Goal: Information Seeking & Learning: Learn about a topic

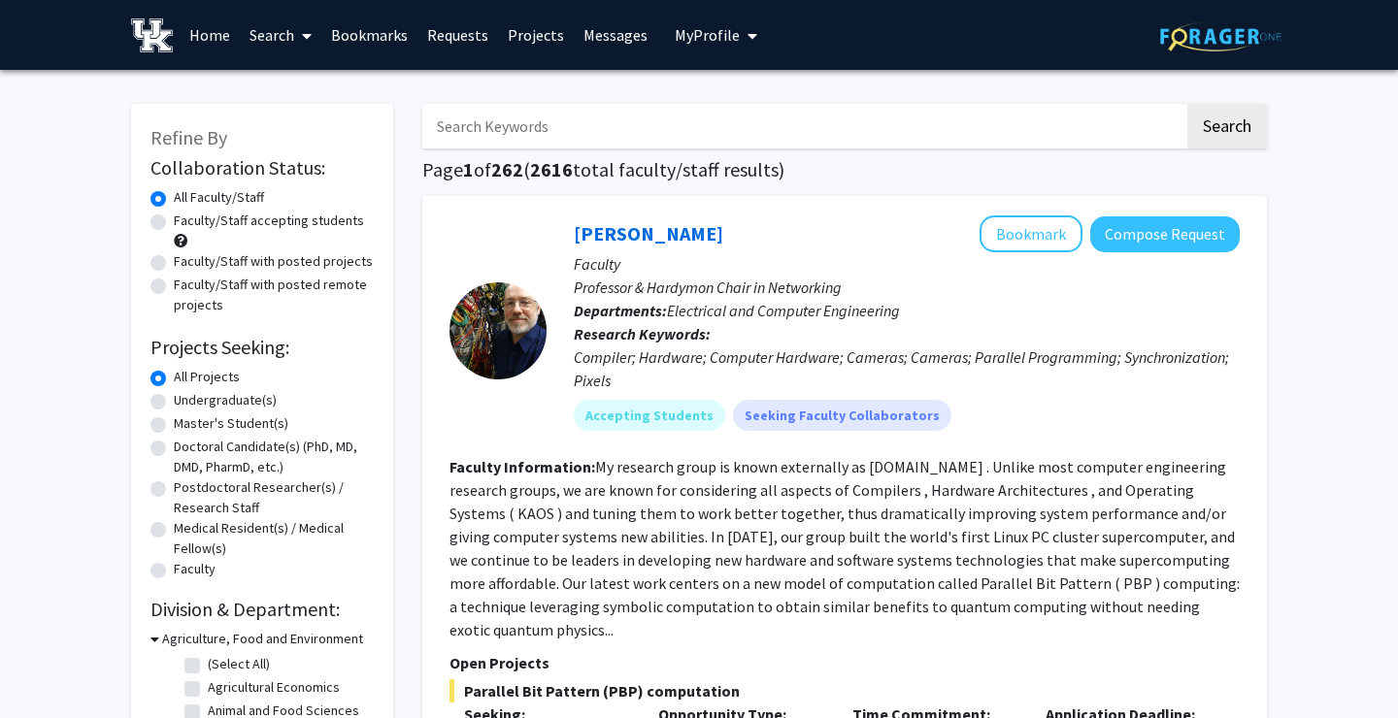
click at [282, 221] on label "Faculty/Staff accepting students" at bounding box center [269, 221] width 190 height 20
click at [186, 221] on input "Faculty/Staff accepting students" at bounding box center [180, 217] width 13 height 13
radio input "true"
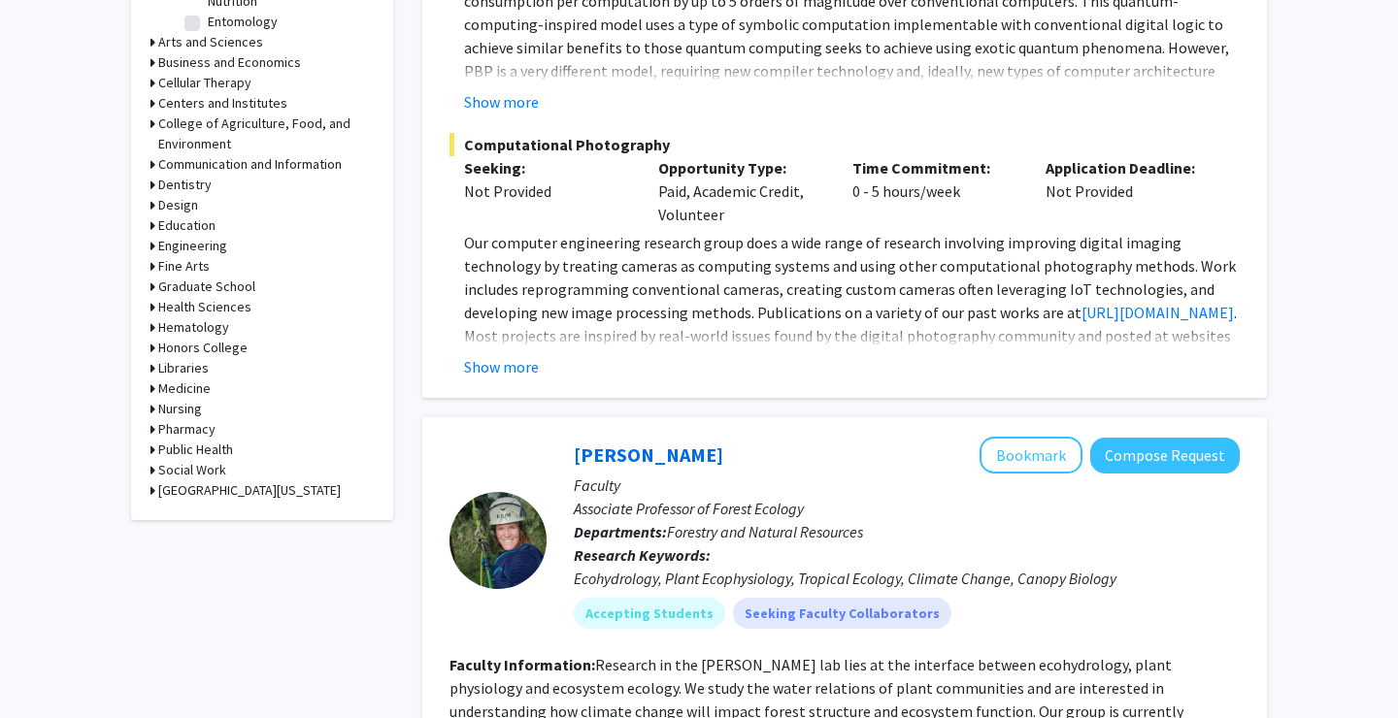
scroll to position [791, 0]
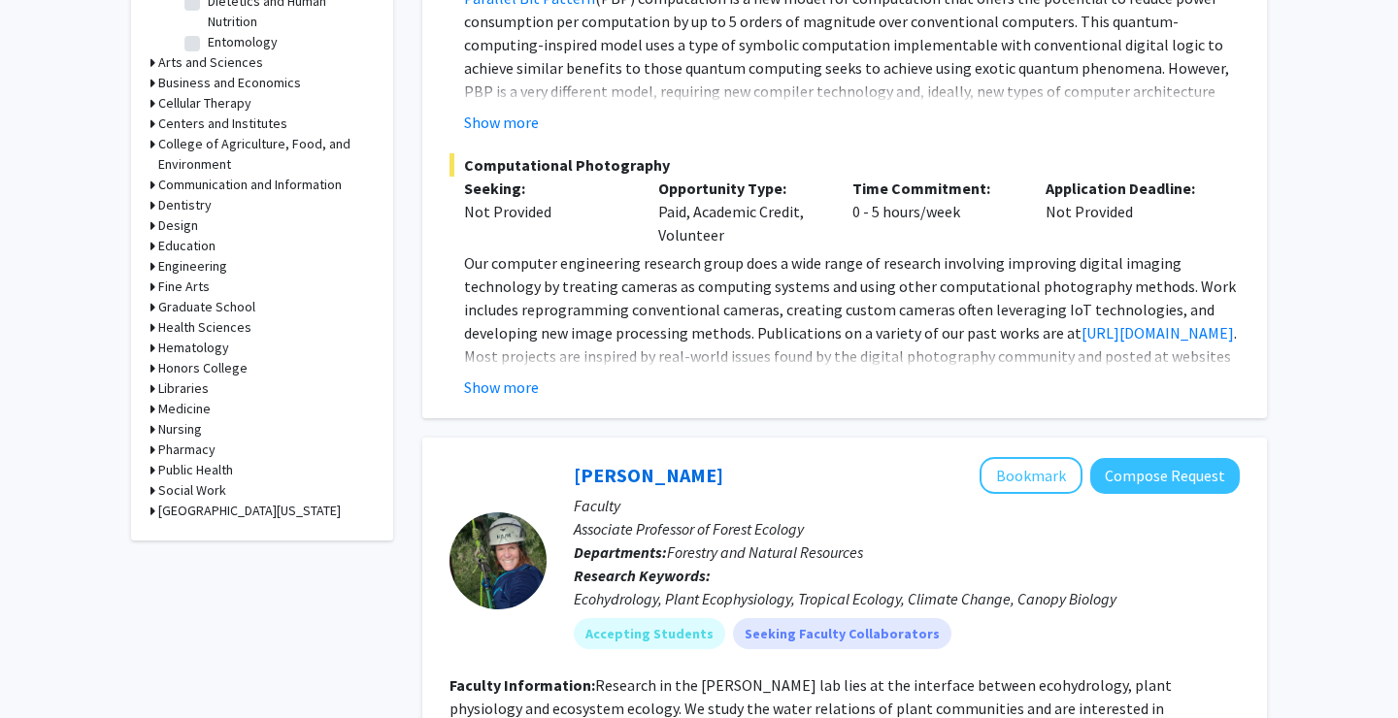
click at [192, 409] on h3 "Medicine" at bounding box center [184, 409] width 52 height 20
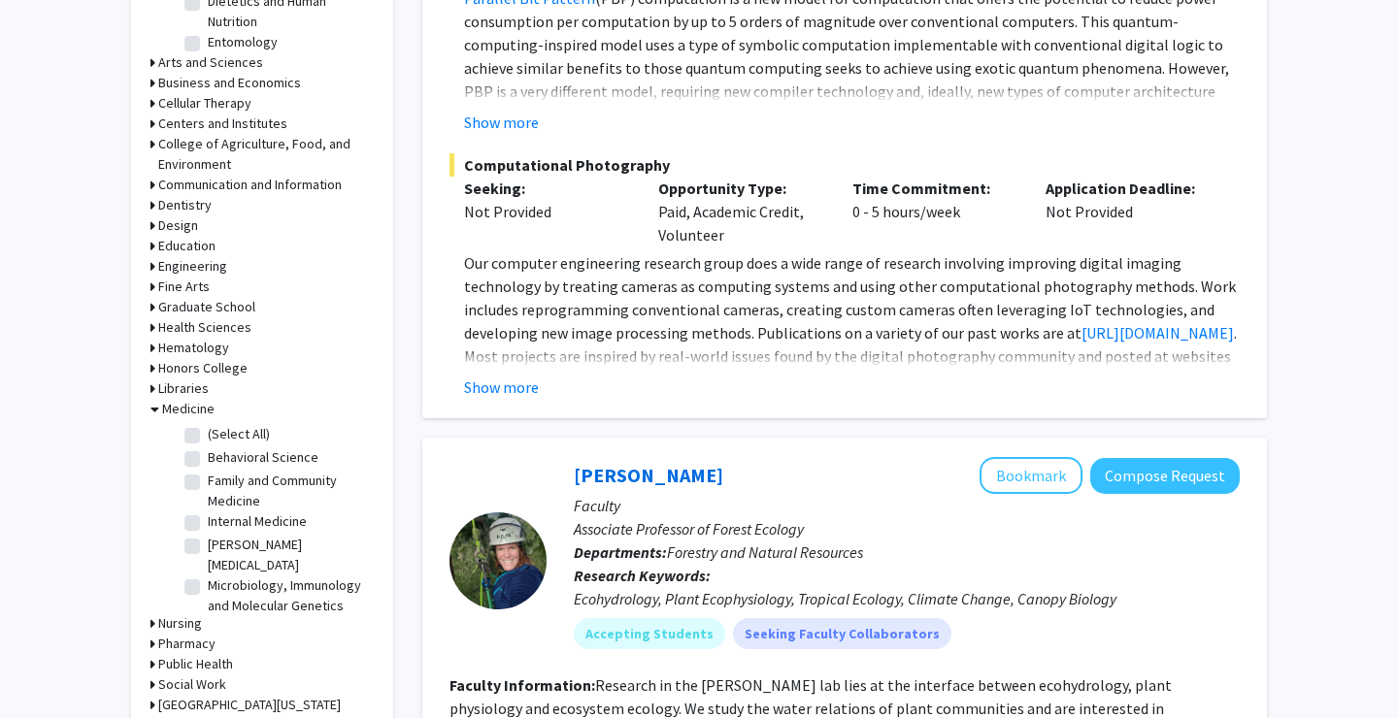
click at [208, 432] on label "(Select All)" at bounding box center [239, 434] width 62 height 20
click at [208, 432] on input "(Select All)" at bounding box center [214, 430] width 13 height 13
checkbox input "true"
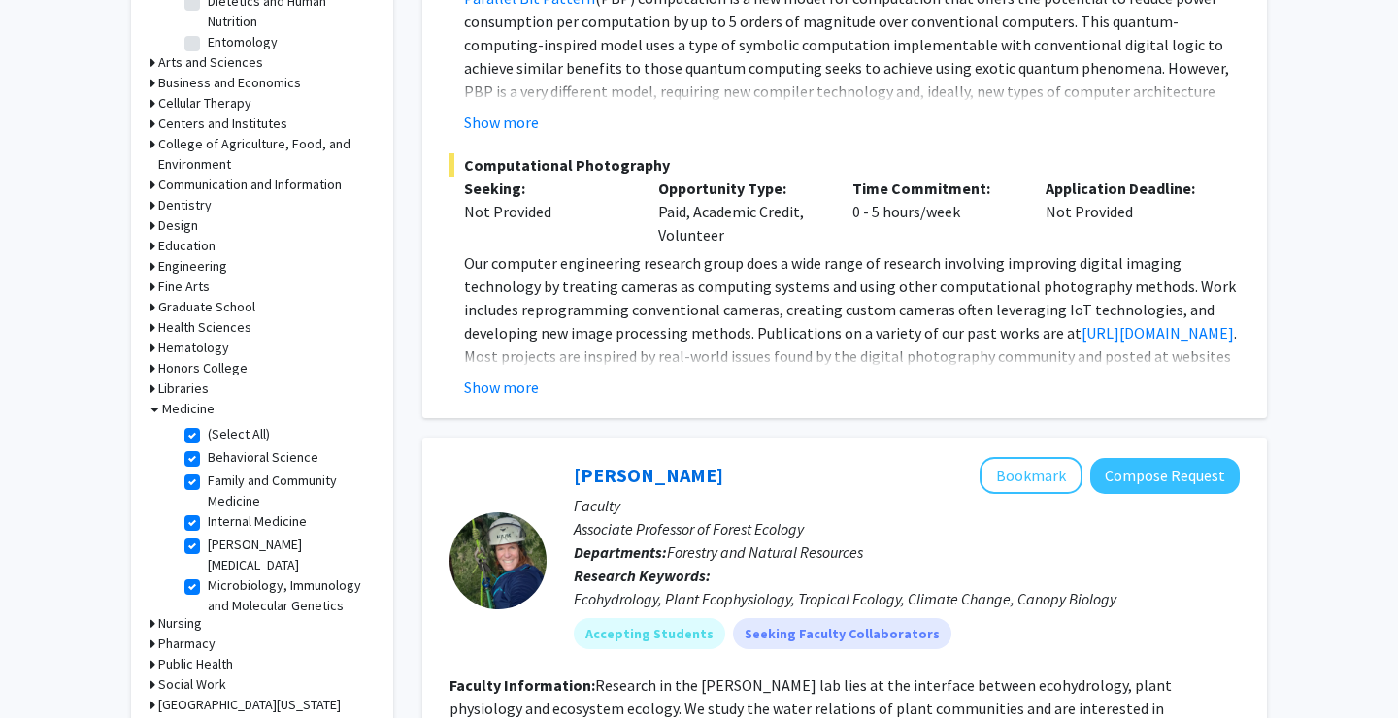
checkbox input "true"
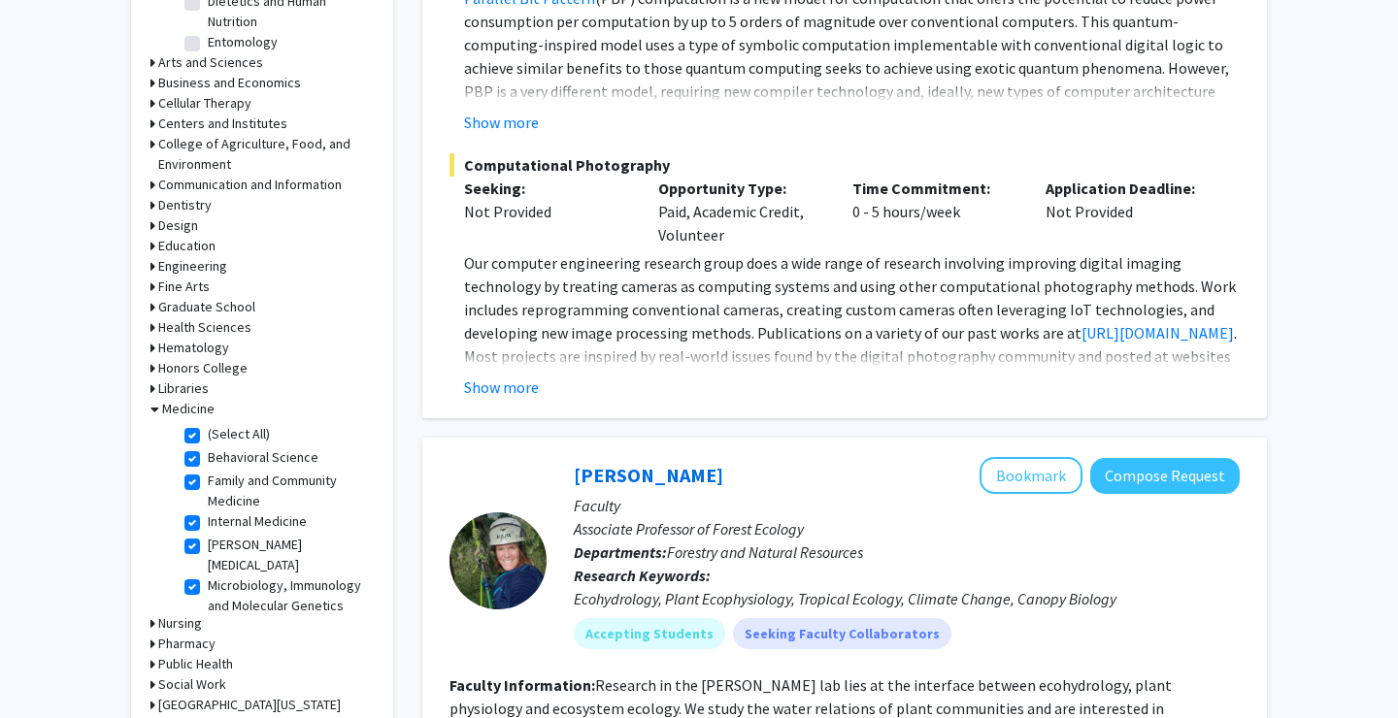
checkbox input "true"
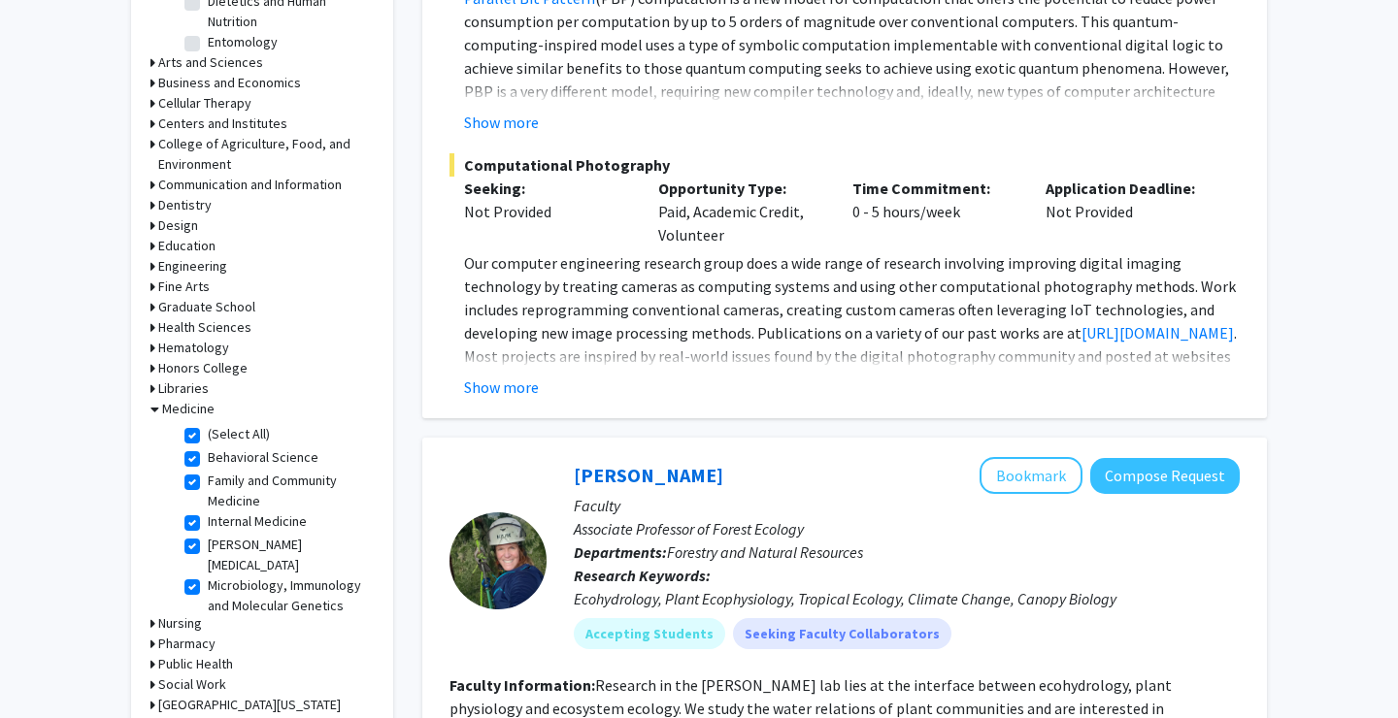
checkbox input "true"
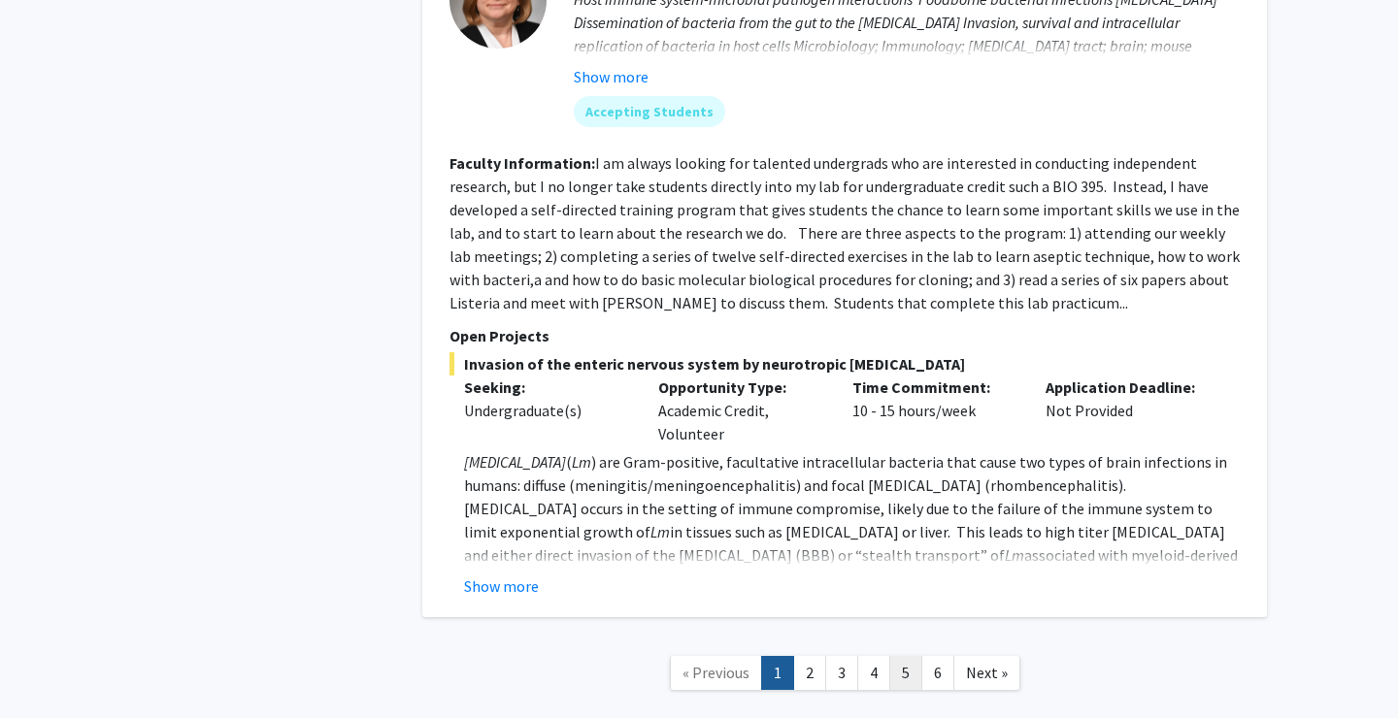
scroll to position [6990, 0]
click at [932, 657] on link "6" at bounding box center [937, 674] width 33 height 34
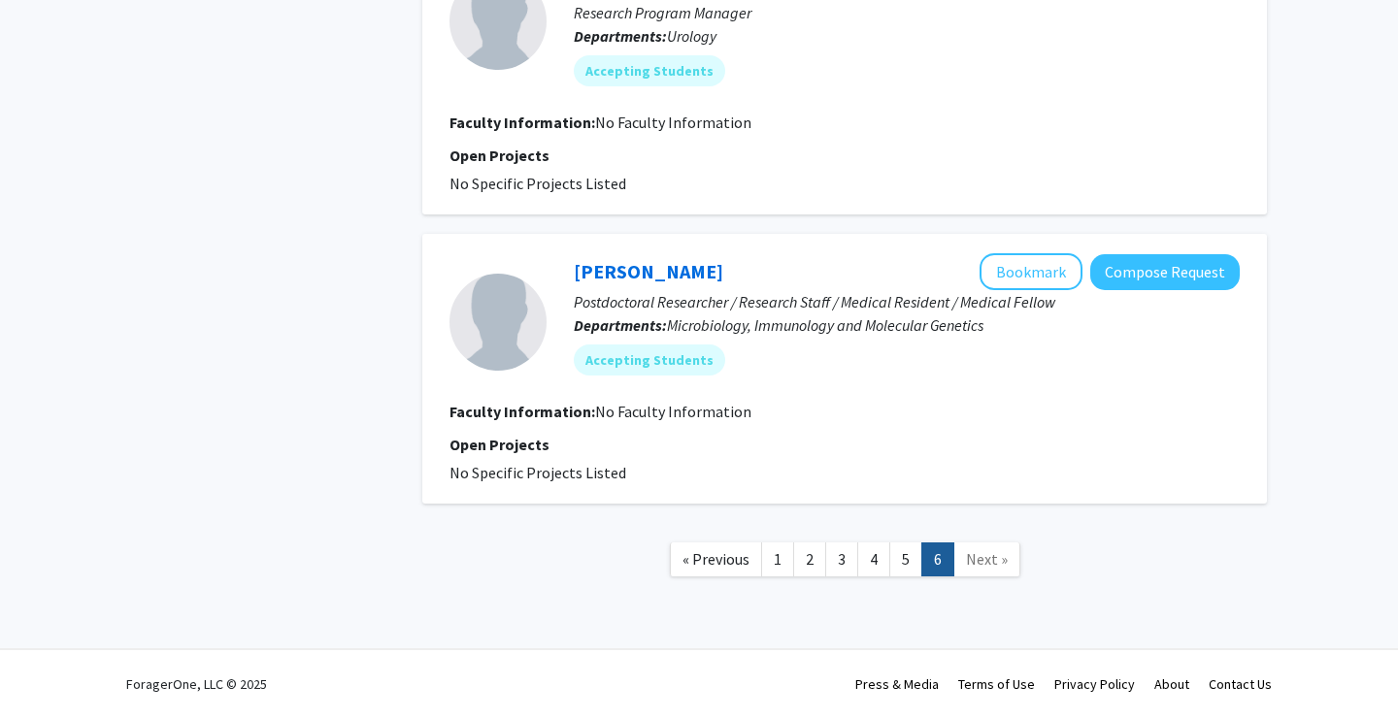
scroll to position [878, 0]
click at [905, 559] on link "5" at bounding box center [905, 560] width 33 height 34
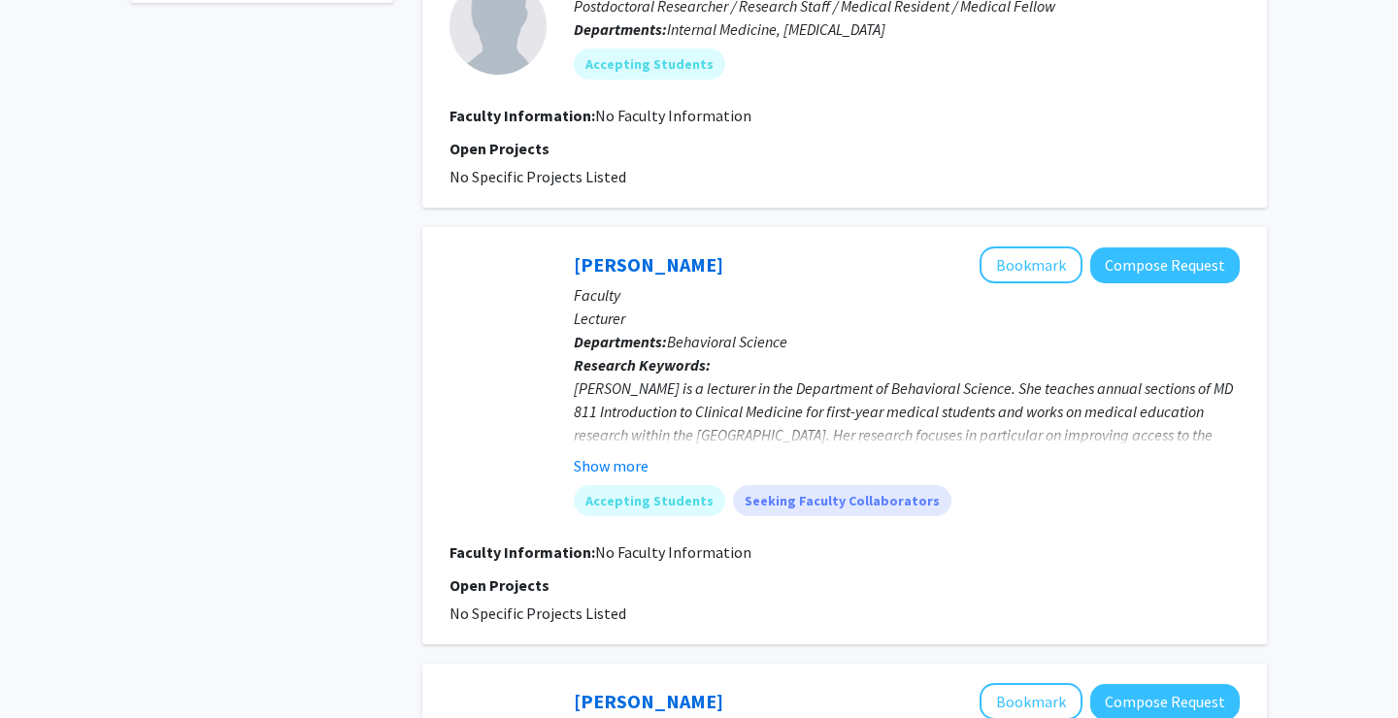
scroll to position [864, 0]
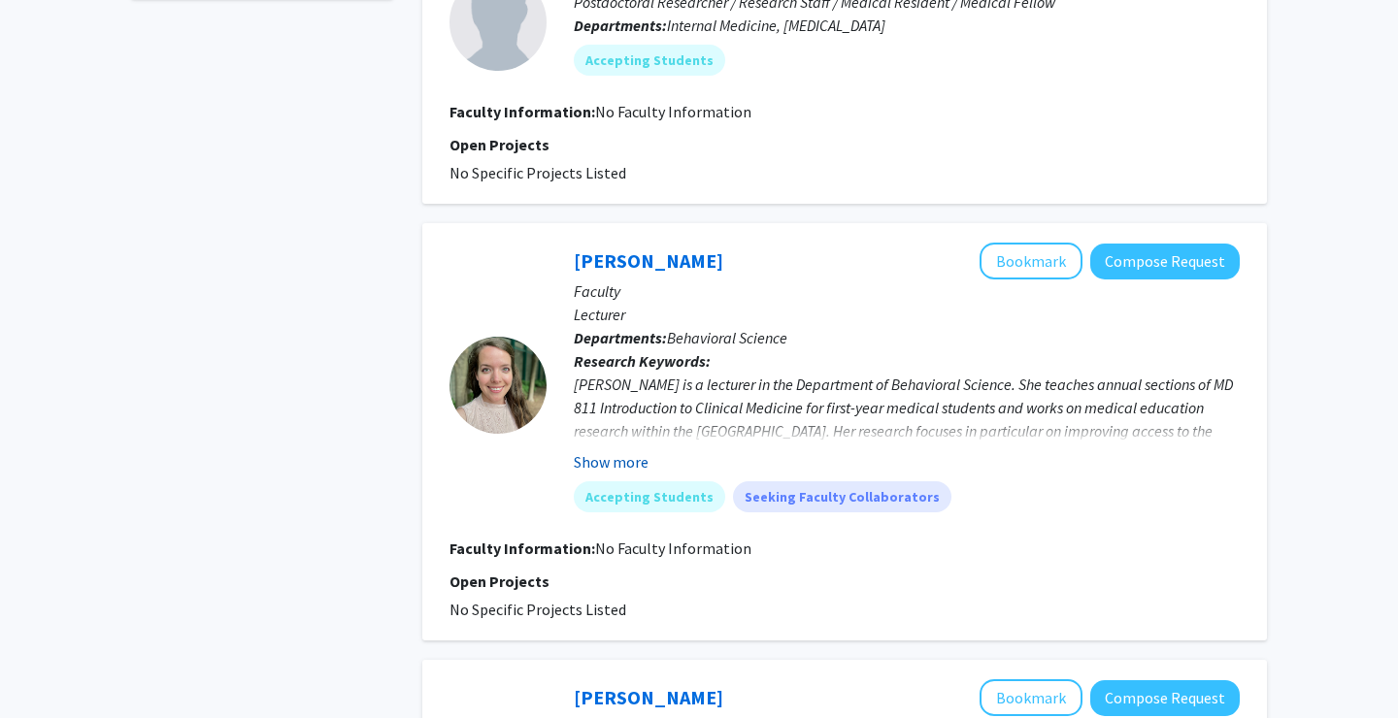
click at [601, 460] on button "Show more" at bounding box center [611, 461] width 75 height 23
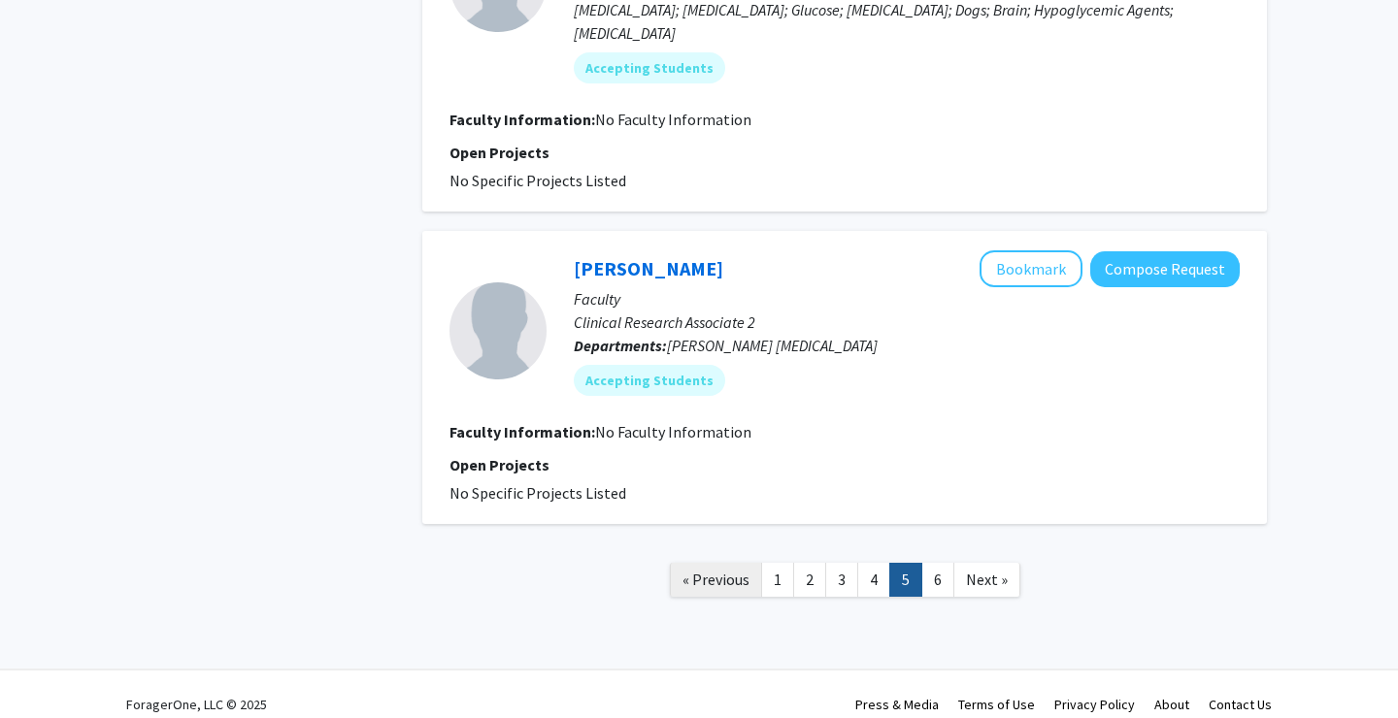
scroll to position [3188, 0]
click at [874, 564] on link "4" at bounding box center [873, 581] width 33 height 34
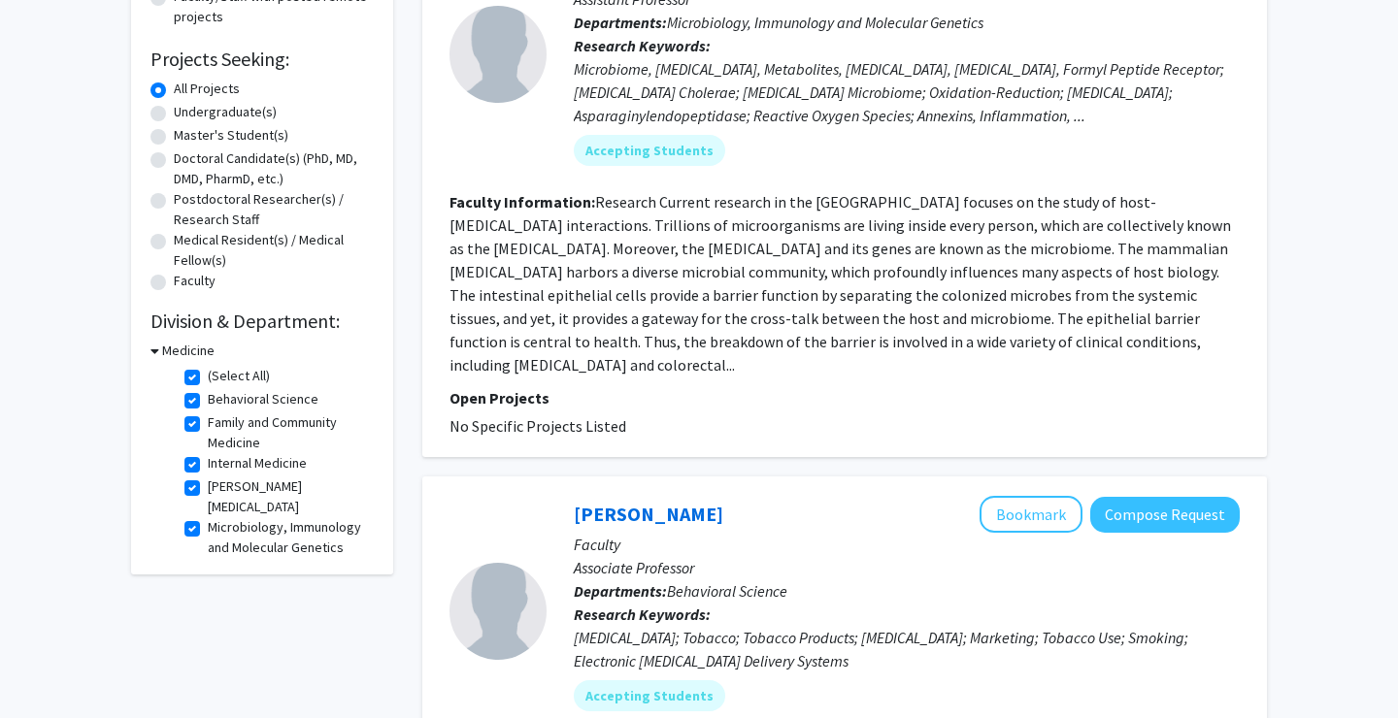
scroll to position [284, 0]
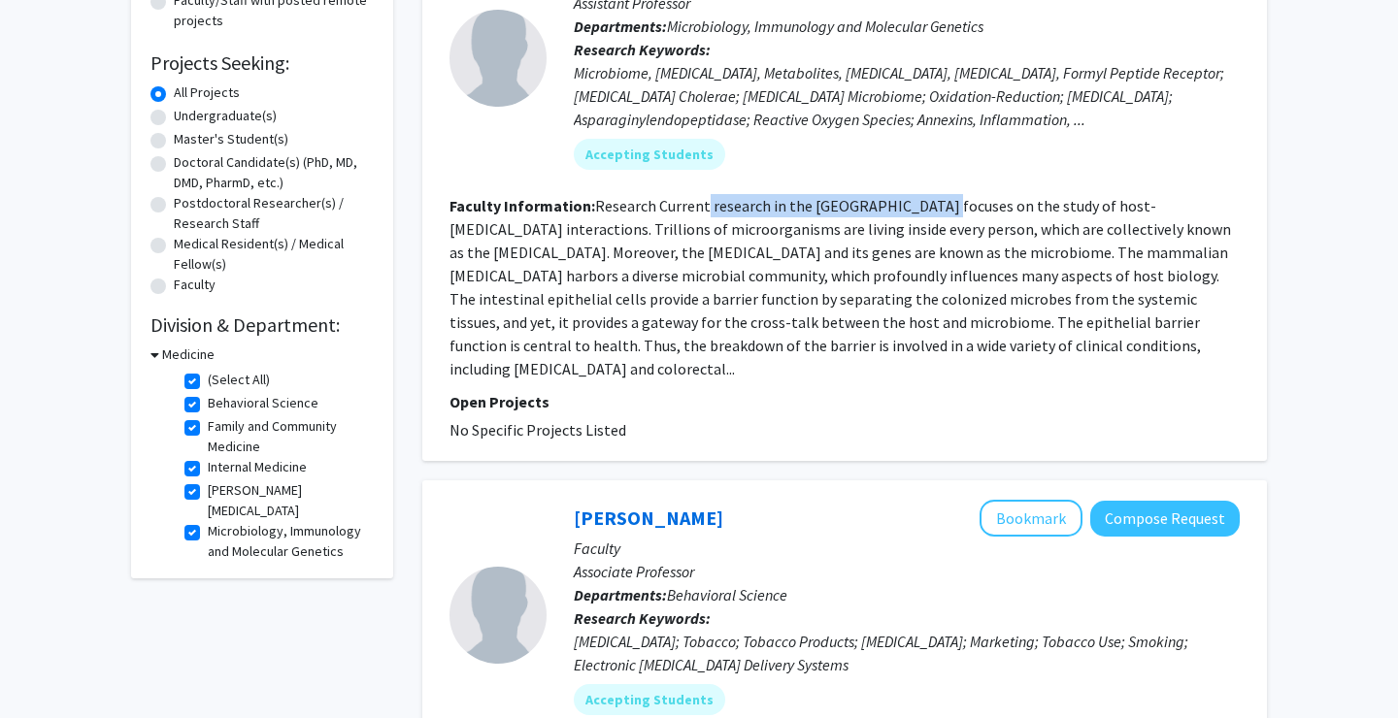
drag, startPoint x: 929, startPoint y: 199, endPoint x: 704, endPoint y: 214, distance: 225.7
click at [704, 214] on fg-read-more "Research Current research in the [GEOGRAPHIC_DATA] focuses on the study of host…" at bounding box center [839, 287] width 781 height 182
click at [670, 205] on fg-read-more "Research Current research in the [GEOGRAPHIC_DATA] focuses on the study of host…" at bounding box center [839, 287] width 781 height 182
drag, startPoint x: 594, startPoint y: 207, endPoint x: 742, endPoint y: 267, distance: 160.2
click at [742, 267] on section "Faculty Information: Research Current research in the Alam laboratory focuses o…" at bounding box center [844, 287] width 790 height 186
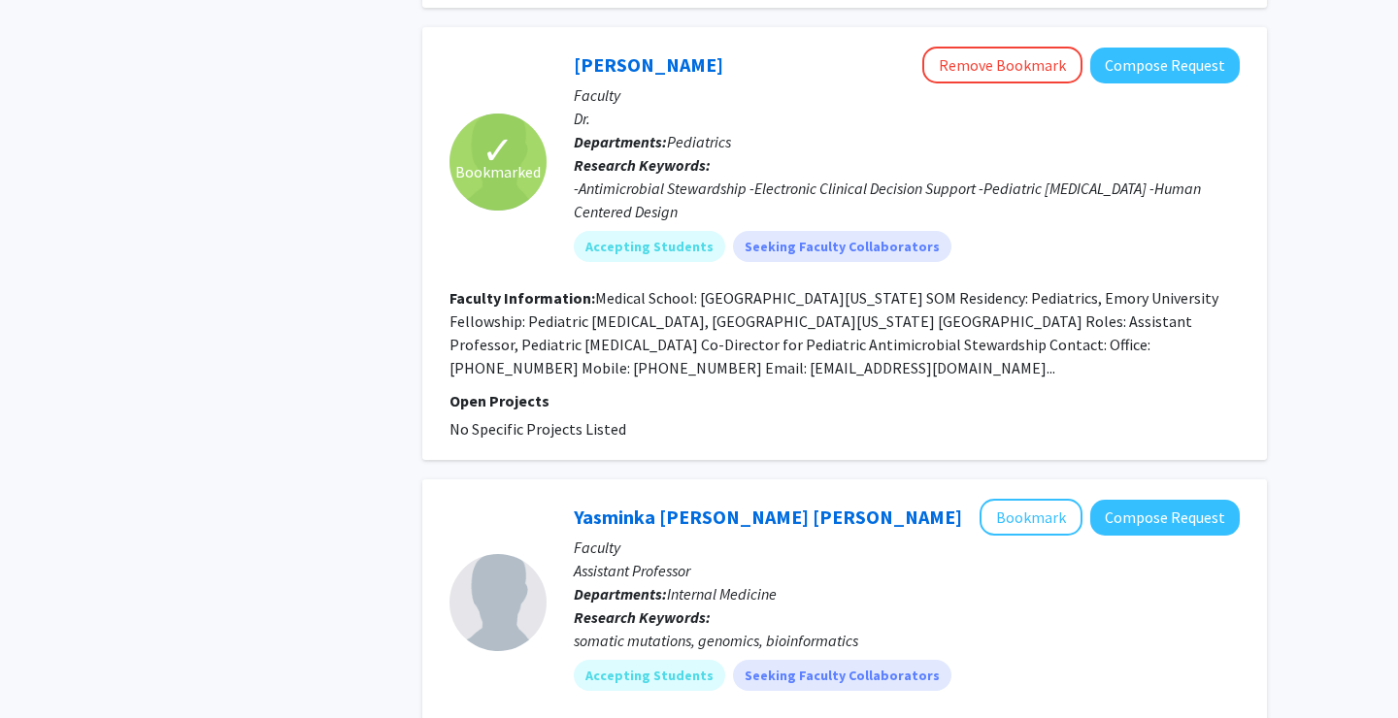
scroll to position [3237, 0]
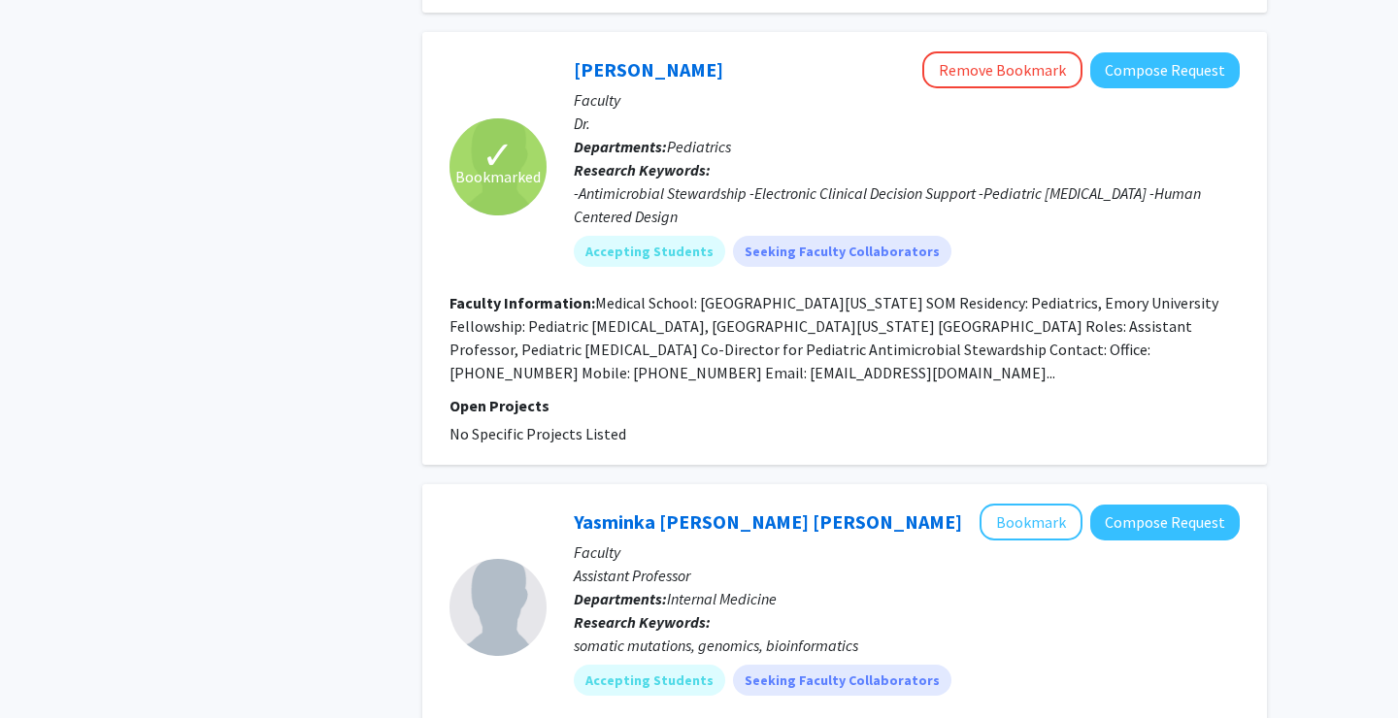
click at [572, 51] on div "[PERSON_NAME] Remove Bookmark Compose Request Faculty Dr. Departments: Pediatri…" at bounding box center [892, 166] width 693 height 230
drag, startPoint x: 569, startPoint y: 18, endPoint x: 662, endPoint y: 36, distance: 94.8
click at [662, 51] on div "[PERSON_NAME] Remove Bookmark Compose Request Faculty Dr. Departments: Pediatri…" at bounding box center [892, 166] width 693 height 230
click at [726, 51] on div "[PERSON_NAME] Remove Bookmark Compose Request" at bounding box center [907, 69] width 666 height 37
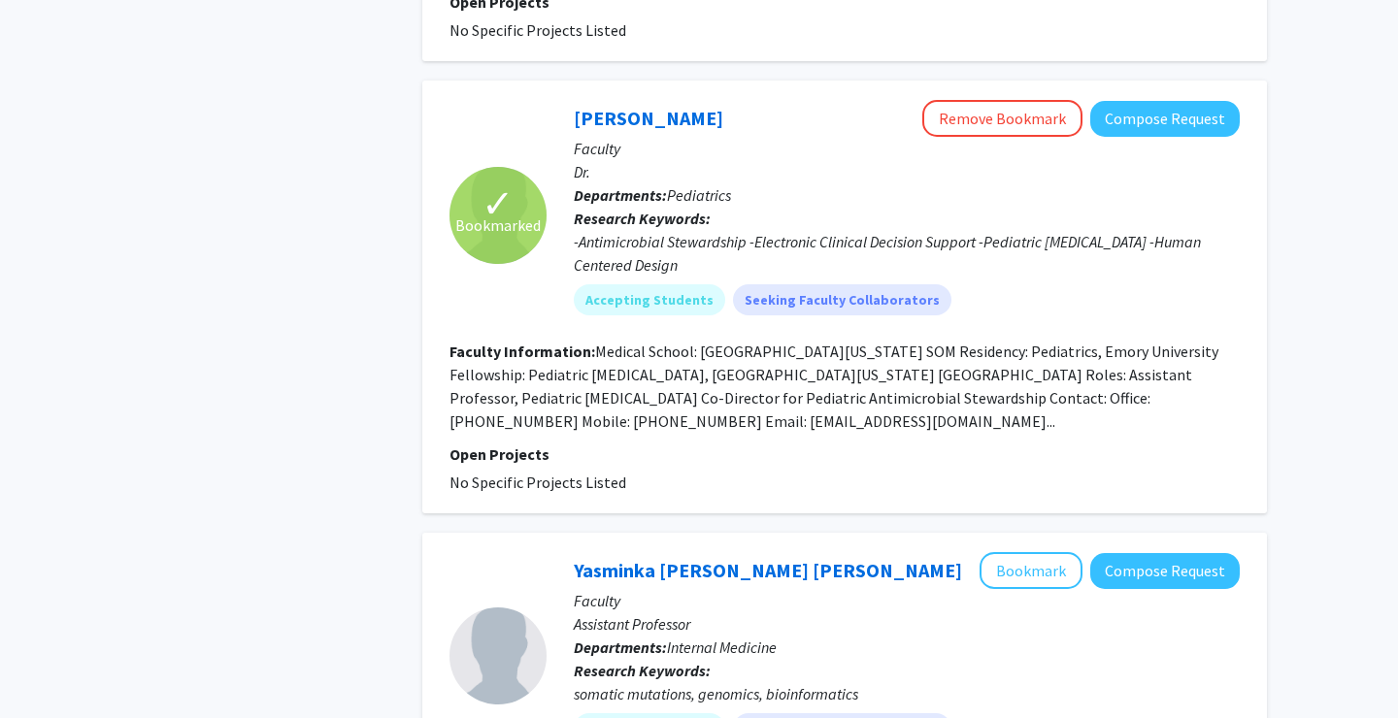
scroll to position [3159, 0]
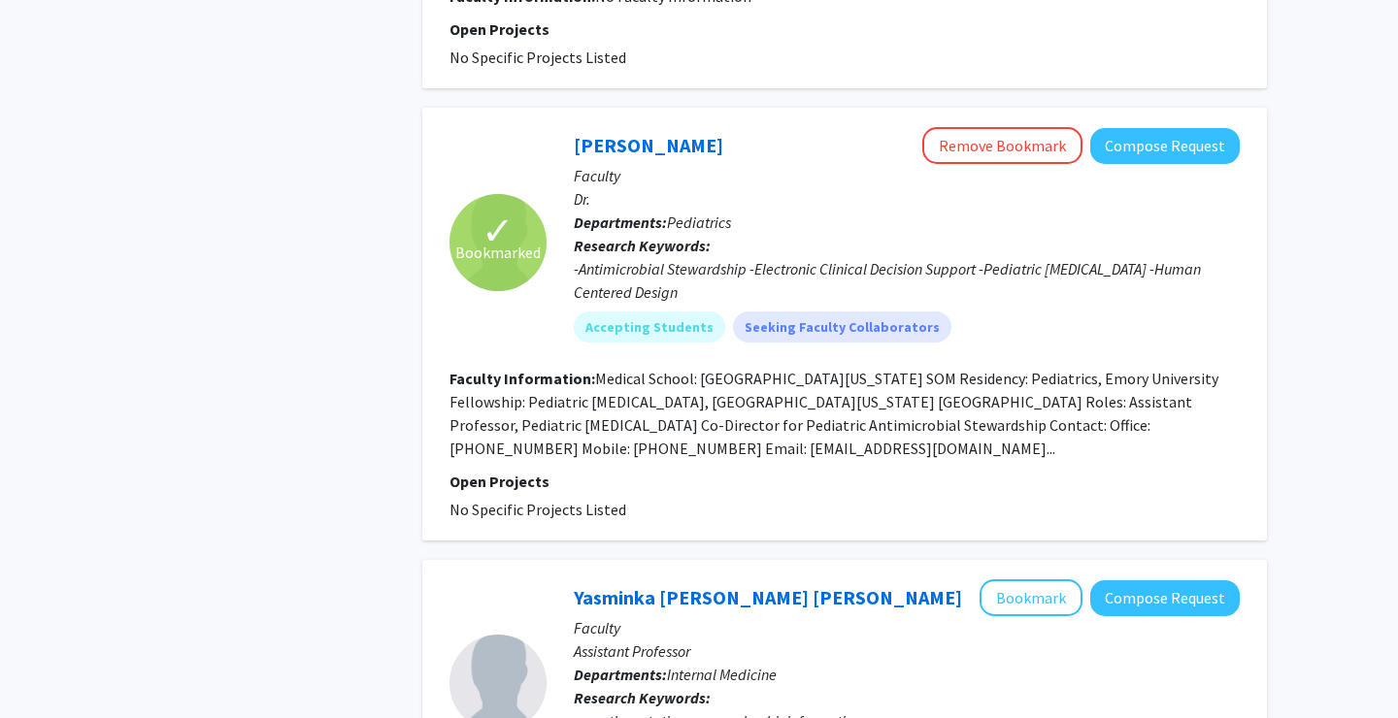
drag, startPoint x: 726, startPoint y: 14, endPoint x: 544, endPoint y: -11, distance: 184.1
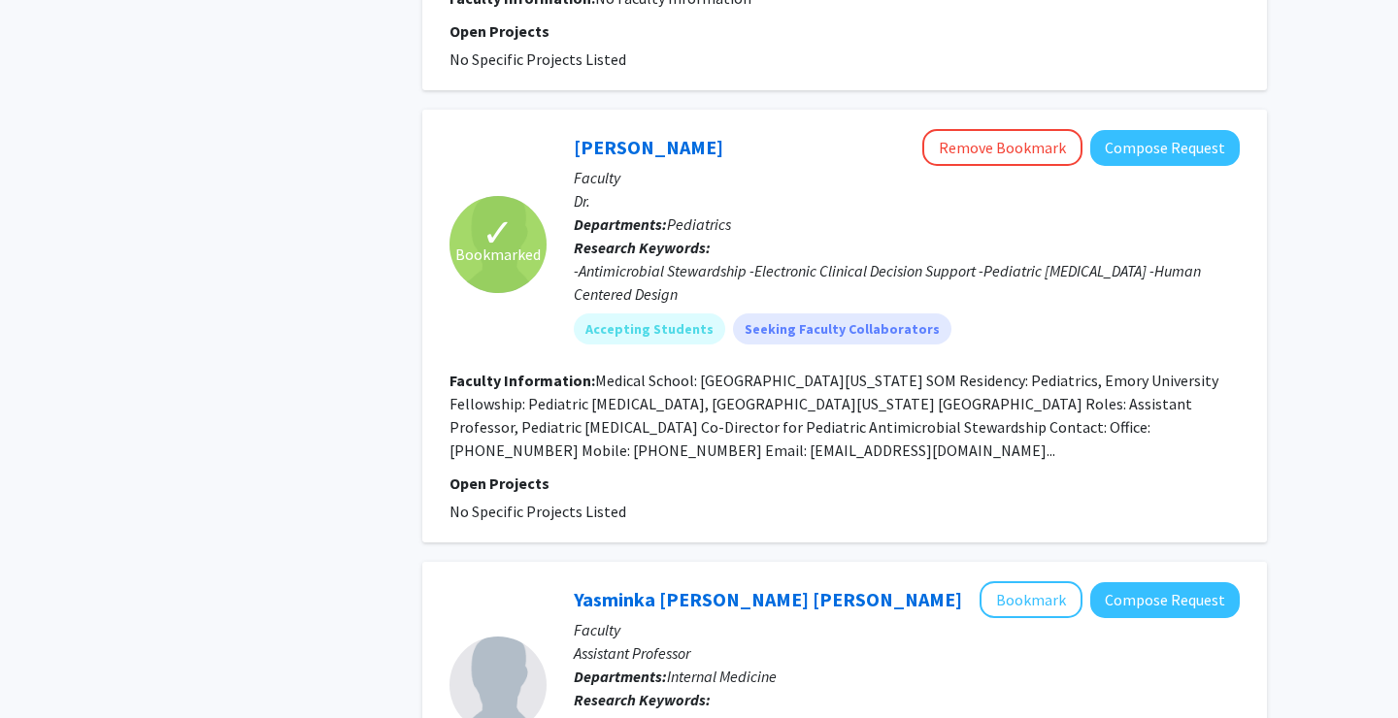
click at [659, 129] on div "[PERSON_NAME] Remove Bookmark Compose Request" at bounding box center [907, 147] width 666 height 37
drag, startPoint x: 585, startPoint y: 97, endPoint x: 629, endPoint y: 97, distance: 43.7
click at [768, 236] on p "Research Keywords: -Antimicrobial Stewardship -Electronic Clinical Decision Sup…" at bounding box center [907, 271] width 666 height 70
drag, startPoint x: 701, startPoint y: 98, endPoint x: 554, endPoint y: 88, distance: 146.9
click at [554, 129] on div "[PERSON_NAME] Remove Bookmark Compose Request Faculty Dr. Departments: Pediatri…" at bounding box center [892, 244] width 693 height 230
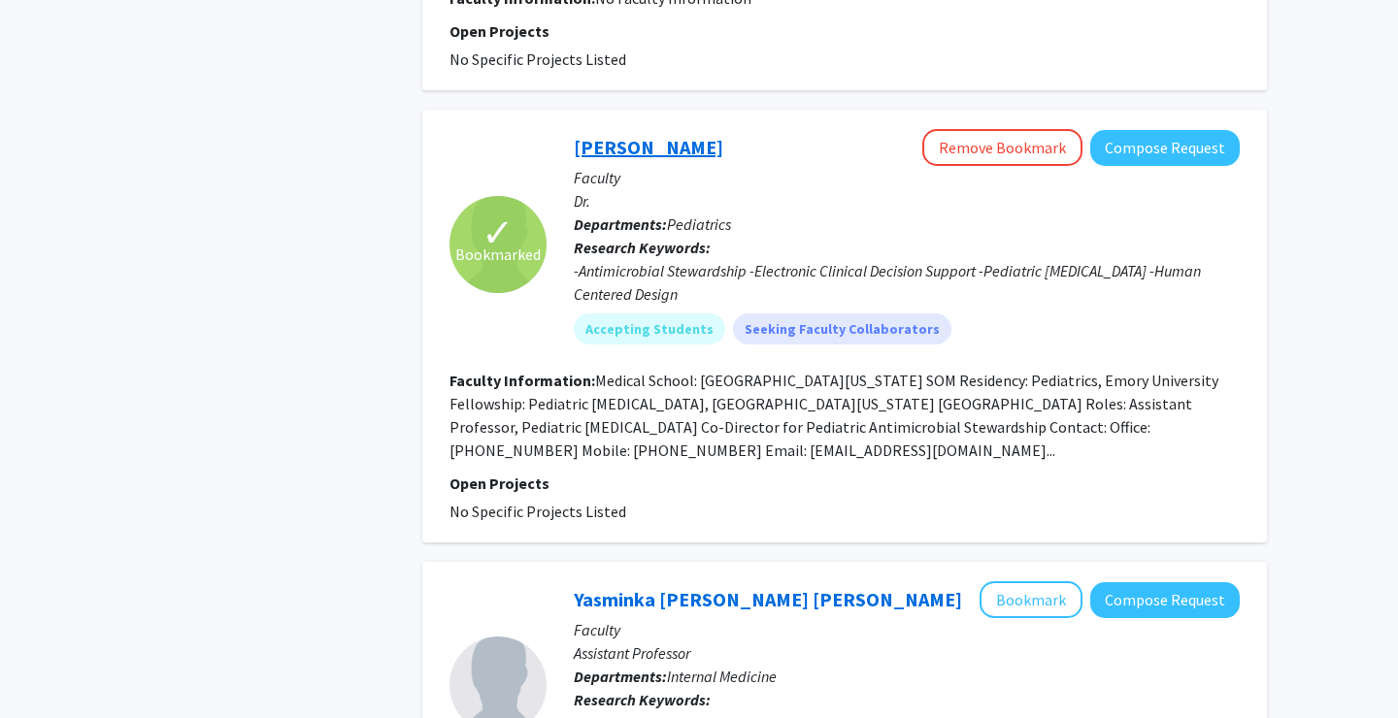
click at [652, 135] on link "[PERSON_NAME]" at bounding box center [648, 147] width 149 height 24
